Goal: Check status: Check status

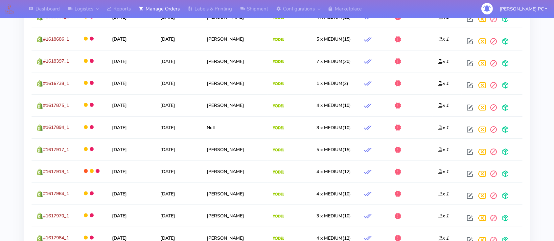
scroll to position [788, 0]
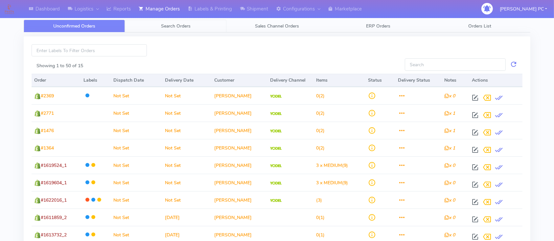
click at [176, 26] on span "Search Orders" at bounding box center [176, 26] width 30 height 6
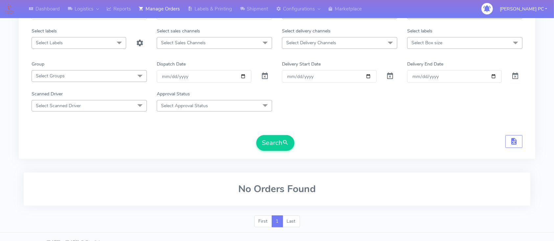
scroll to position [66, 0]
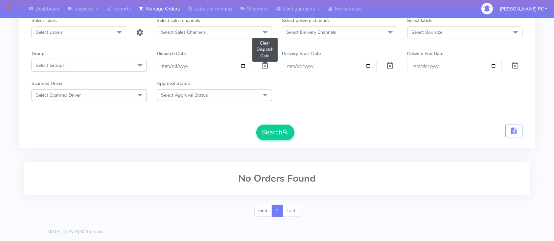
click at [261, 66] on span at bounding box center [265, 67] width 8 height 6
click at [269, 122] on form "Select Order Type Select All MEALS ATAVI One Off Pasta Club Gift Kit Event Unkn…" at bounding box center [277, 69] width 491 height 144
click at [269, 129] on button "Search" at bounding box center [275, 133] width 38 height 16
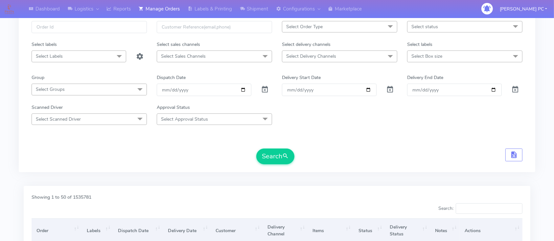
scroll to position [0, 0]
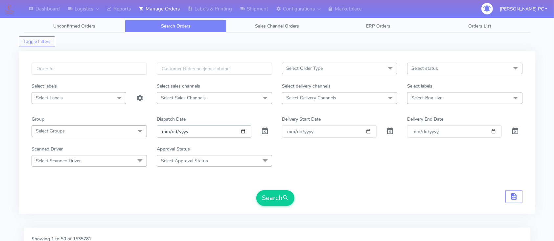
click at [241, 131] on input "date" at bounding box center [204, 131] width 95 height 12
type input "[DATE]"
click at [277, 193] on button "Search" at bounding box center [275, 199] width 38 height 16
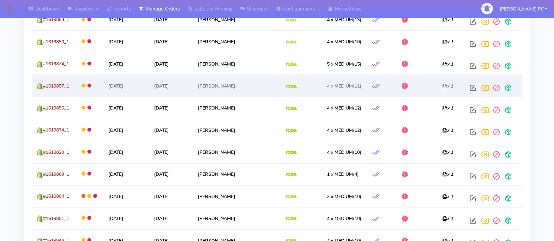
scroll to position [788, 0]
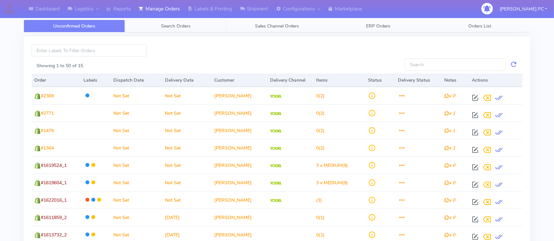
click at [176, 20] on link "Search Orders" at bounding box center [175, 26] width 101 height 13
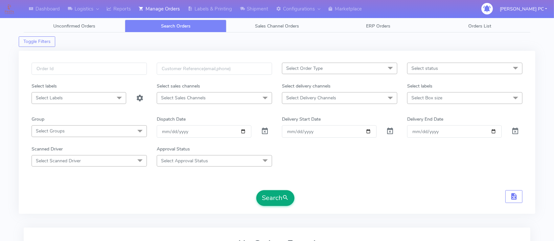
drag, startPoint x: 277, startPoint y: 207, endPoint x: 279, endPoint y: 201, distance: 5.7
click at [277, 206] on div "Select Order Type Select All MEALS ATAVI One Off Pasta Club Gift Kit Event Unkn…" at bounding box center [277, 136] width 501 height 147
click at [281, 196] on button "Search" at bounding box center [275, 199] width 38 height 16
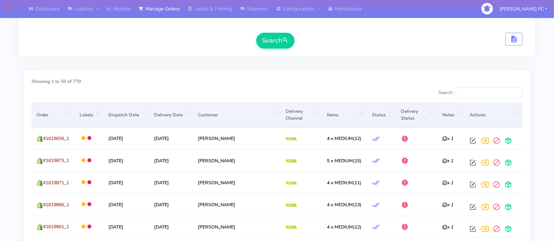
scroll to position [175, 0]
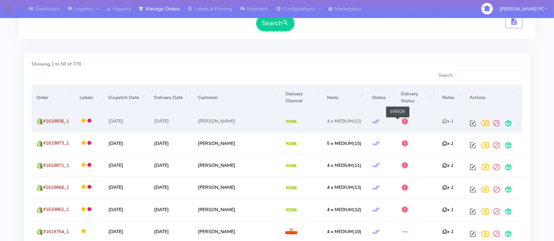
click at [401, 120] on span at bounding box center [405, 123] width 8 height 6
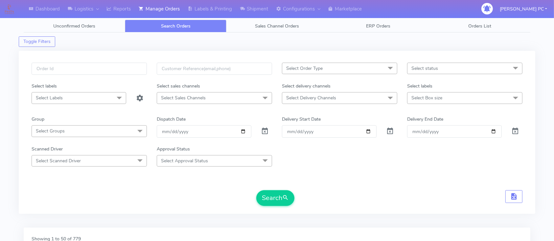
scroll to position [44, 0]
